Goal: Book appointment/travel/reservation

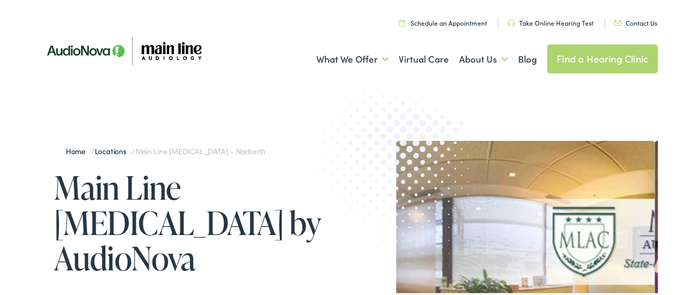
click at [453, 29] on nav "Menu Close Schedule an Appointment Take Online Hearing Test Contact Us Find a H…" at bounding box center [342, 15] width 630 height 30
click at [444, 21] on link "Schedule an Appointment" at bounding box center [443, 21] width 88 height 9
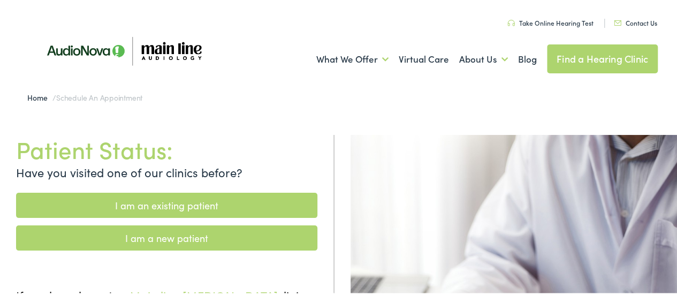
scroll to position [10, 0]
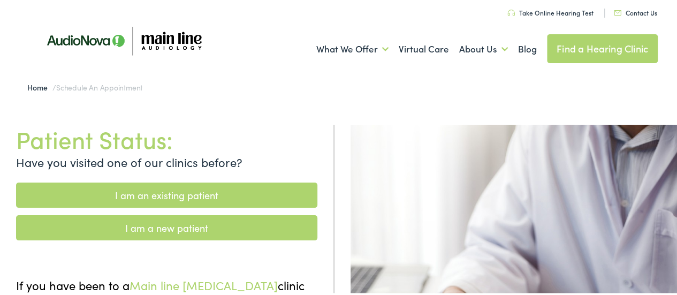
click at [192, 227] on link "I am a new patient" at bounding box center [166, 226] width 301 height 25
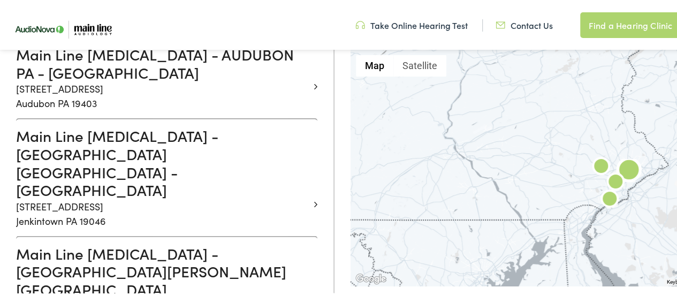
scroll to position [311, 0]
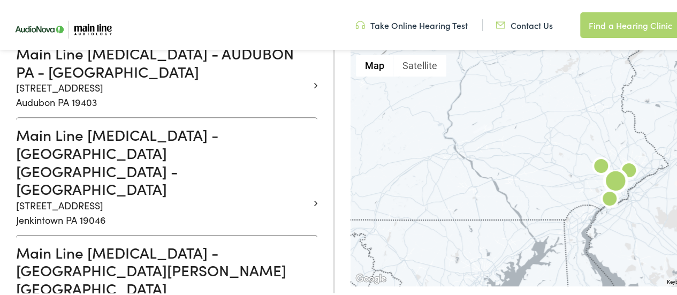
click at [192, 242] on h3 "Main Line [MEDICAL_DATA] - [GEOGRAPHIC_DATA][PERSON_NAME][GEOGRAPHIC_DATA][GEOG…" at bounding box center [162, 278] width 293 height 72
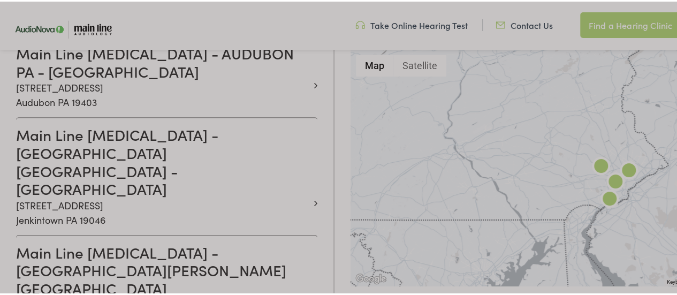
click at [192, 227] on div at bounding box center [342, 207] width 685 height 780
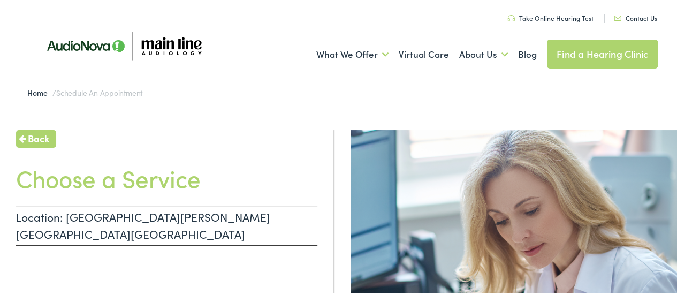
scroll to position [77, 0]
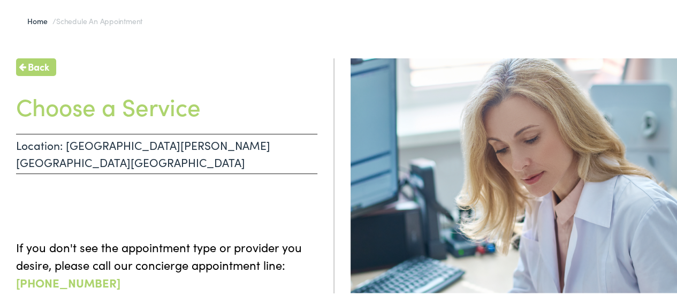
click at [42, 69] on span "Back" at bounding box center [38, 65] width 21 height 14
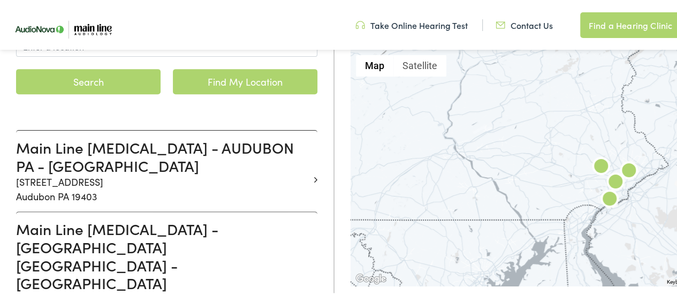
scroll to position [155, 0]
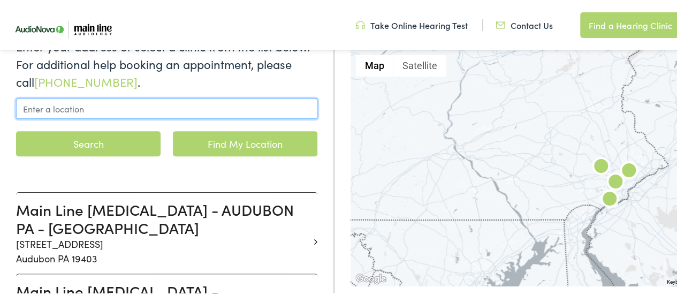
click at [168, 104] on input "text" at bounding box center [166, 107] width 301 height 20
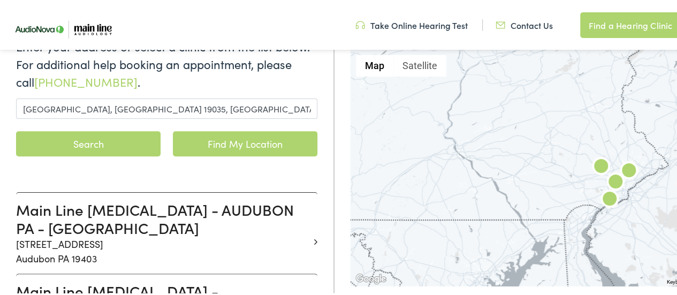
click at [240, 150] on link "Find My Location" at bounding box center [245, 142] width 145 height 25
type input "[GEOGRAPHIC_DATA], [US_STATE]"
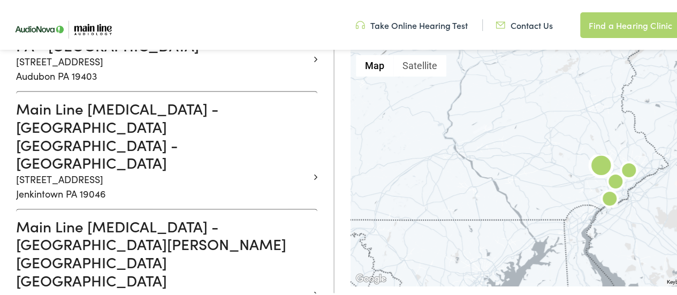
scroll to position [348, 0]
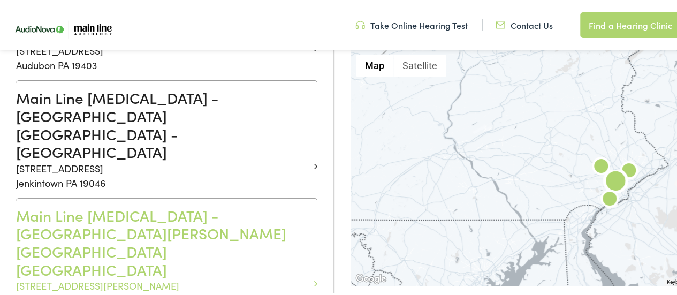
click at [224, 205] on h3 "Main Line [MEDICAL_DATA] - [GEOGRAPHIC_DATA][PERSON_NAME][GEOGRAPHIC_DATA][GEOG…" at bounding box center [162, 241] width 293 height 72
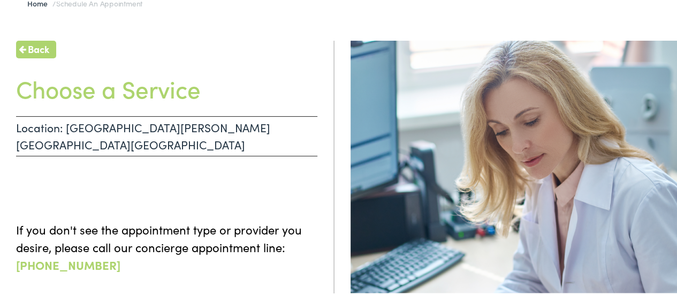
scroll to position [103, 0]
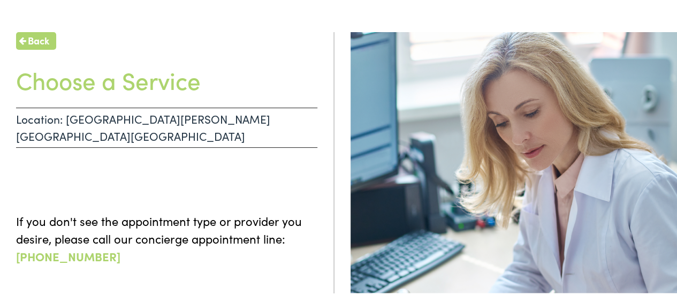
click at [177, 118] on p "Location: [GEOGRAPHIC_DATA][PERSON_NAME][GEOGRAPHIC_DATA][GEOGRAPHIC_DATA]" at bounding box center [166, 126] width 301 height 40
click at [115, 123] on p "Location: [GEOGRAPHIC_DATA][PERSON_NAME][GEOGRAPHIC_DATA][GEOGRAPHIC_DATA]" at bounding box center [166, 126] width 301 height 40
click at [44, 125] on p "Location: [GEOGRAPHIC_DATA][PERSON_NAME][GEOGRAPHIC_DATA][GEOGRAPHIC_DATA]" at bounding box center [166, 126] width 301 height 40
click at [49, 176] on div "Back Choose a Service Location: [GEOGRAPHIC_DATA] [GEOGRAPHIC_DATA] - [GEOGRAPH…" at bounding box center [167, 178] width 335 height 295
click at [128, 157] on ul at bounding box center [166, 167] width 301 height 21
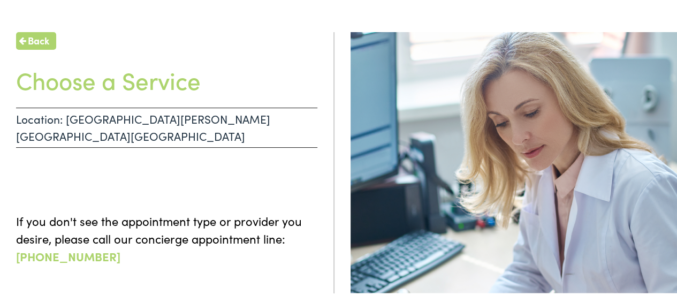
click at [149, 171] on div "Back Choose a Service Location: [GEOGRAPHIC_DATA] [GEOGRAPHIC_DATA] - [GEOGRAPH…" at bounding box center [167, 178] width 335 height 295
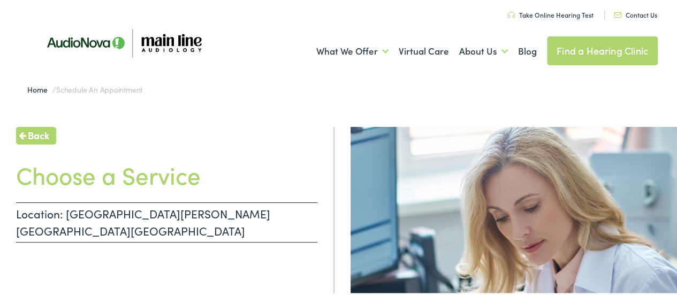
scroll to position [0, 0]
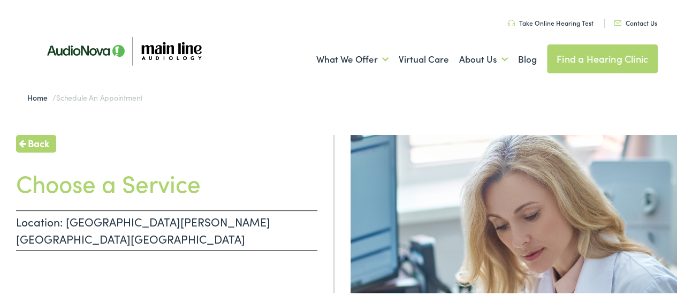
click at [16, 139] on link "Back" at bounding box center [36, 142] width 40 height 18
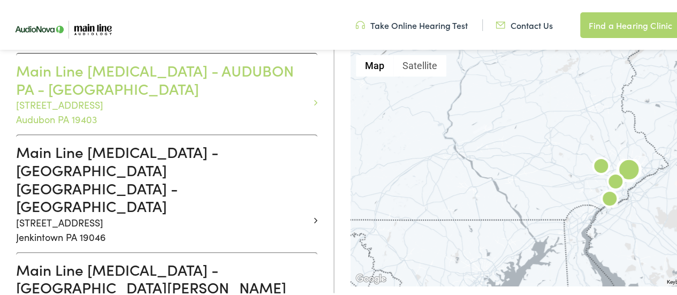
scroll to position [295, 0]
click at [209, 153] on h3 "Main Line [MEDICAL_DATA] - [GEOGRAPHIC_DATA] [GEOGRAPHIC_DATA] - [GEOGRAPHIC_DA…" at bounding box center [162, 177] width 293 height 72
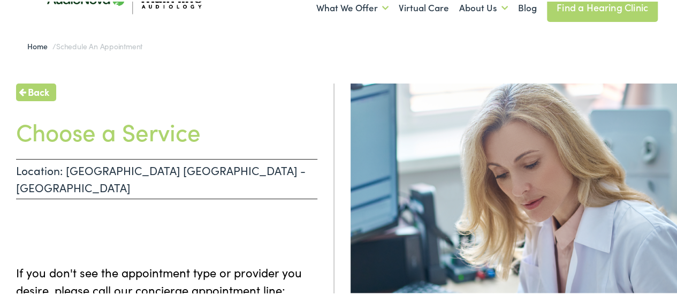
scroll to position [44, 0]
